Goal: Find specific fact: Find specific fact

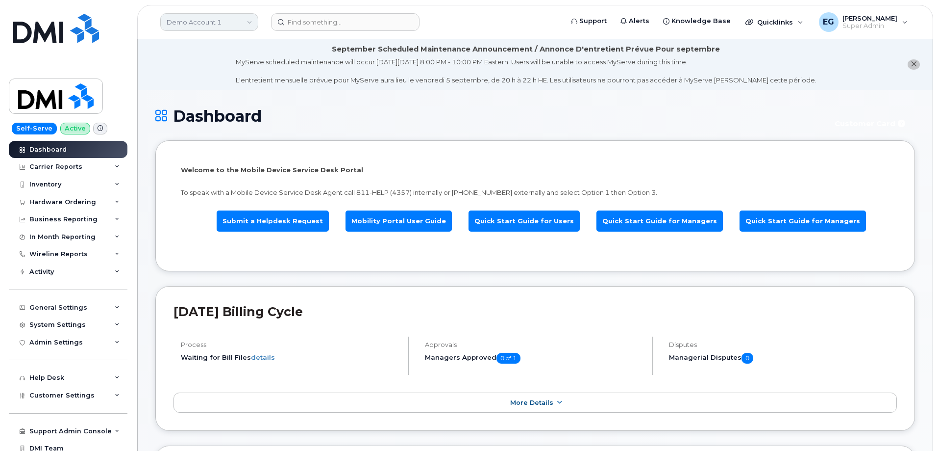
click at [210, 23] on link "Demo Account 1" at bounding box center [209, 22] width 98 height 18
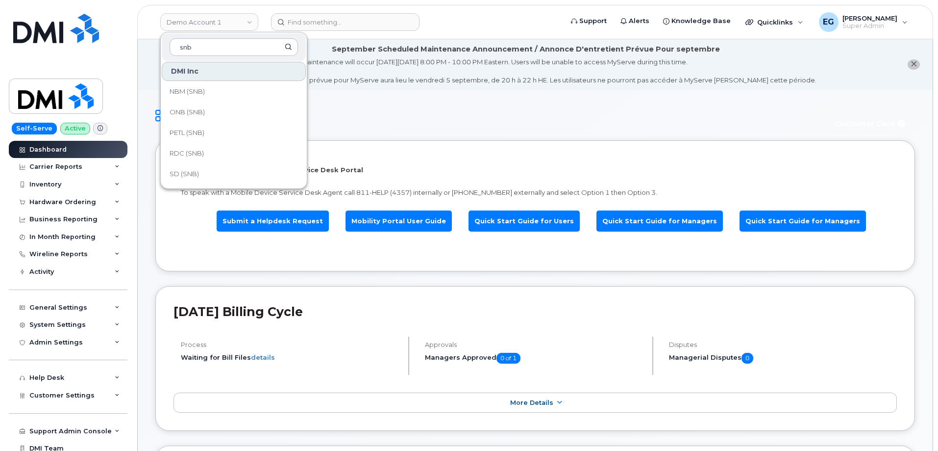
scroll to position [441, 0]
type input "snb"
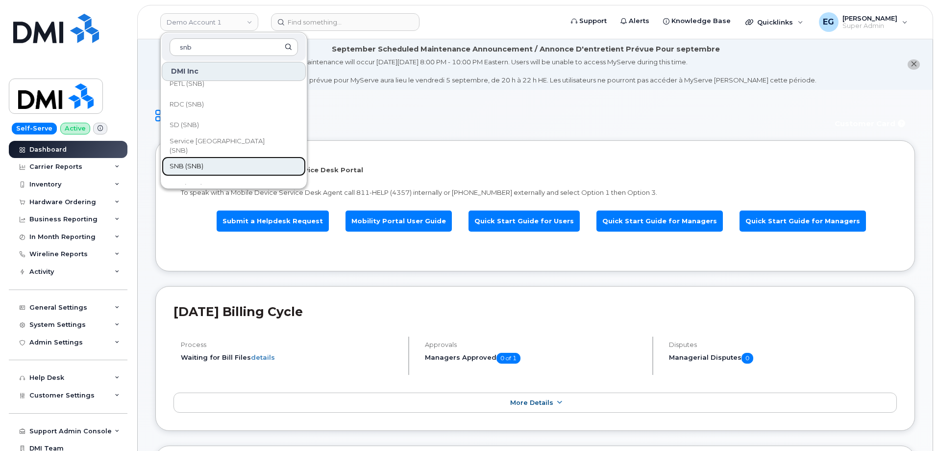
click at [207, 163] on link "SNB (SNB)" at bounding box center [234, 166] width 144 height 20
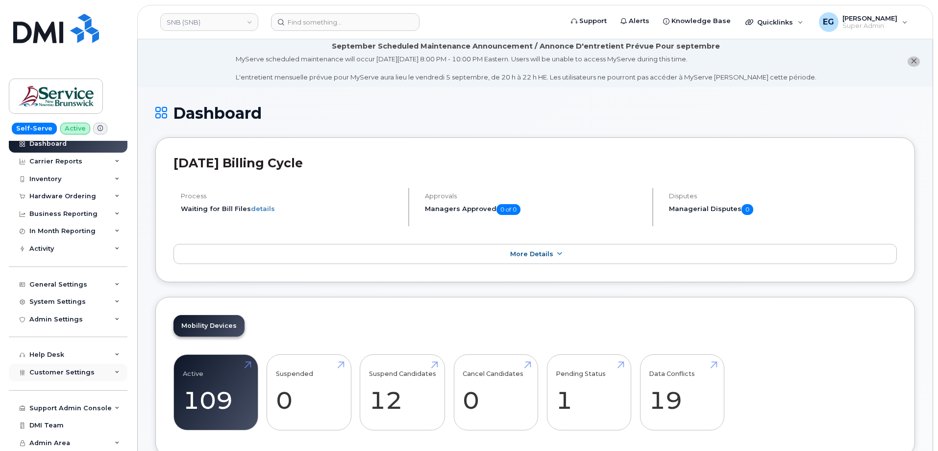
scroll to position [49, 0]
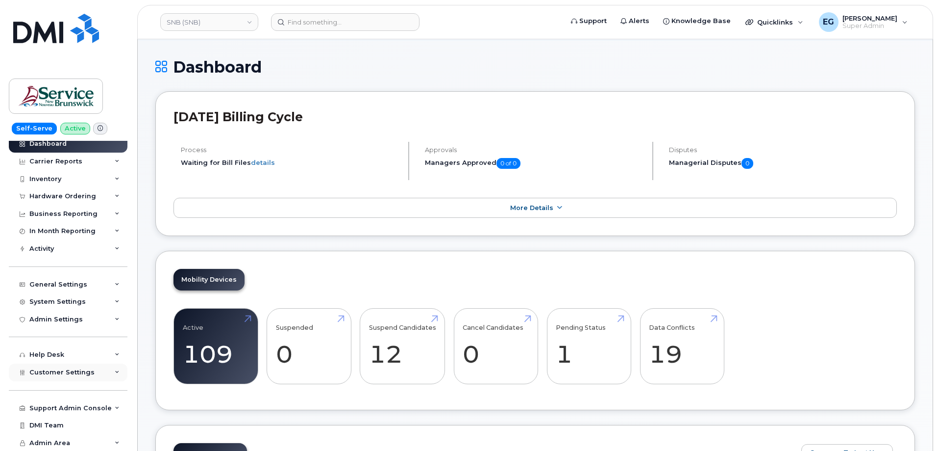
click at [60, 364] on div "Customer Settings" at bounding box center [68, 372] width 119 height 18
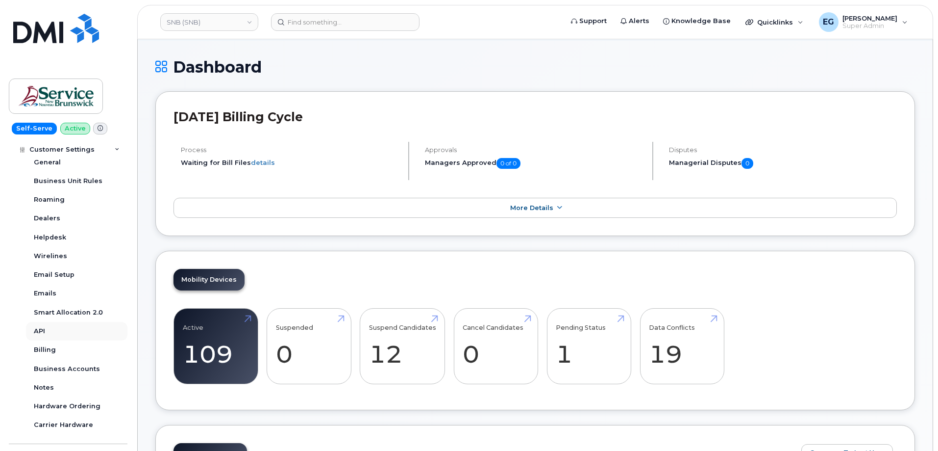
scroll to position [268, 0]
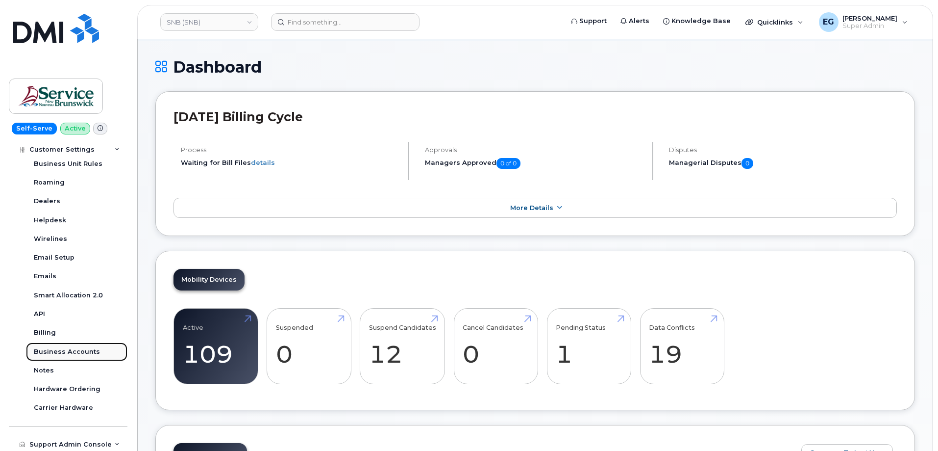
click at [68, 348] on div "Business Accounts" at bounding box center [67, 351] width 66 height 9
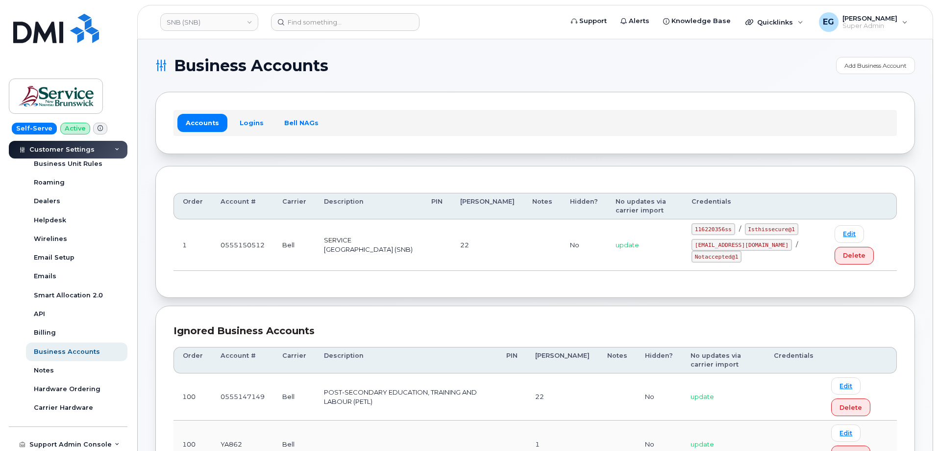
click at [253, 105] on div "Accounts Logins Bell NAGs" at bounding box center [535, 123] width 760 height 62
click at [248, 121] on link "Logins" at bounding box center [251, 123] width 41 height 18
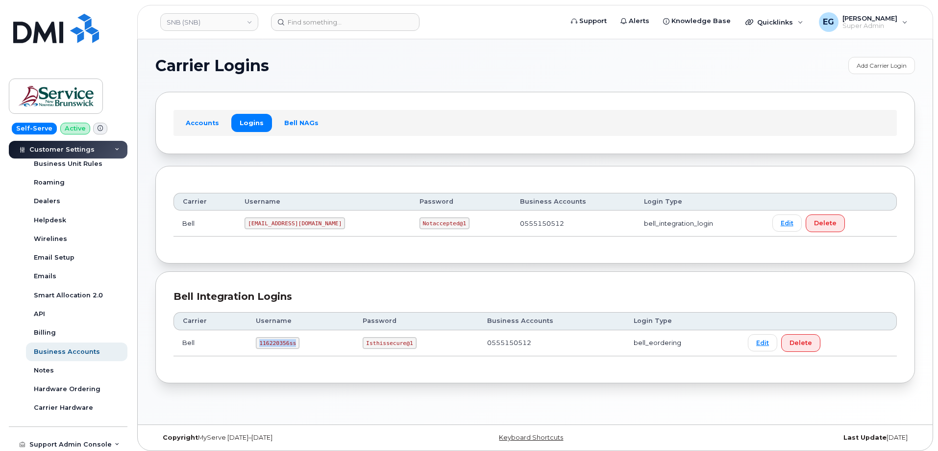
drag, startPoint x: 294, startPoint y: 344, endPoint x: 259, endPoint y: 345, distance: 35.3
click at [259, 345] on code "116220356ss" at bounding box center [278, 343] width 44 height 12
copy code "116220356ss"
drag, startPoint x: 408, startPoint y: 343, endPoint x: 366, endPoint y: 338, distance: 42.4
click at [366, 338] on code "Isthissecure@1" at bounding box center [389, 343] width 53 height 12
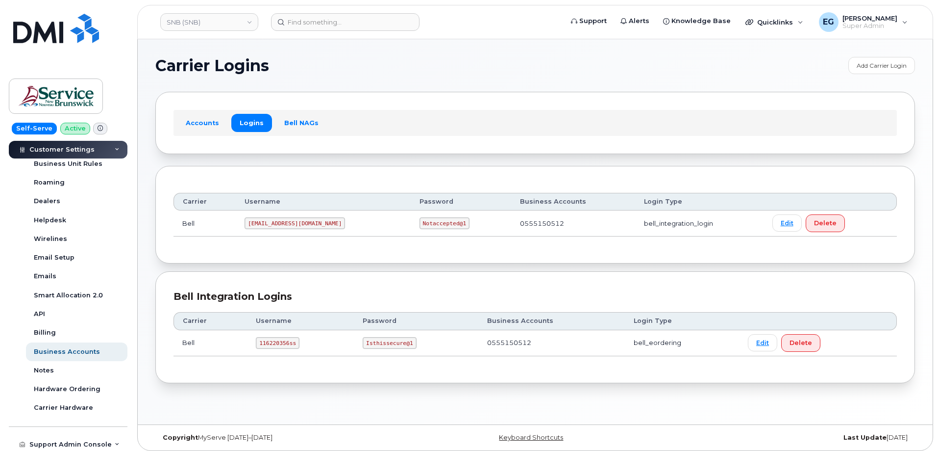
click at [416, 346] on td "Isthissecure@1" at bounding box center [416, 343] width 125 height 26
drag, startPoint x: 410, startPoint y: 345, endPoint x: 365, endPoint y: 340, distance: 45.4
click at [365, 340] on code "Isthissecure@1" at bounding box center [389, 343] width 53 height 12
copy code "Isthissecure@1"
